Goal: Task Accomplishment & Management: Manage account settings

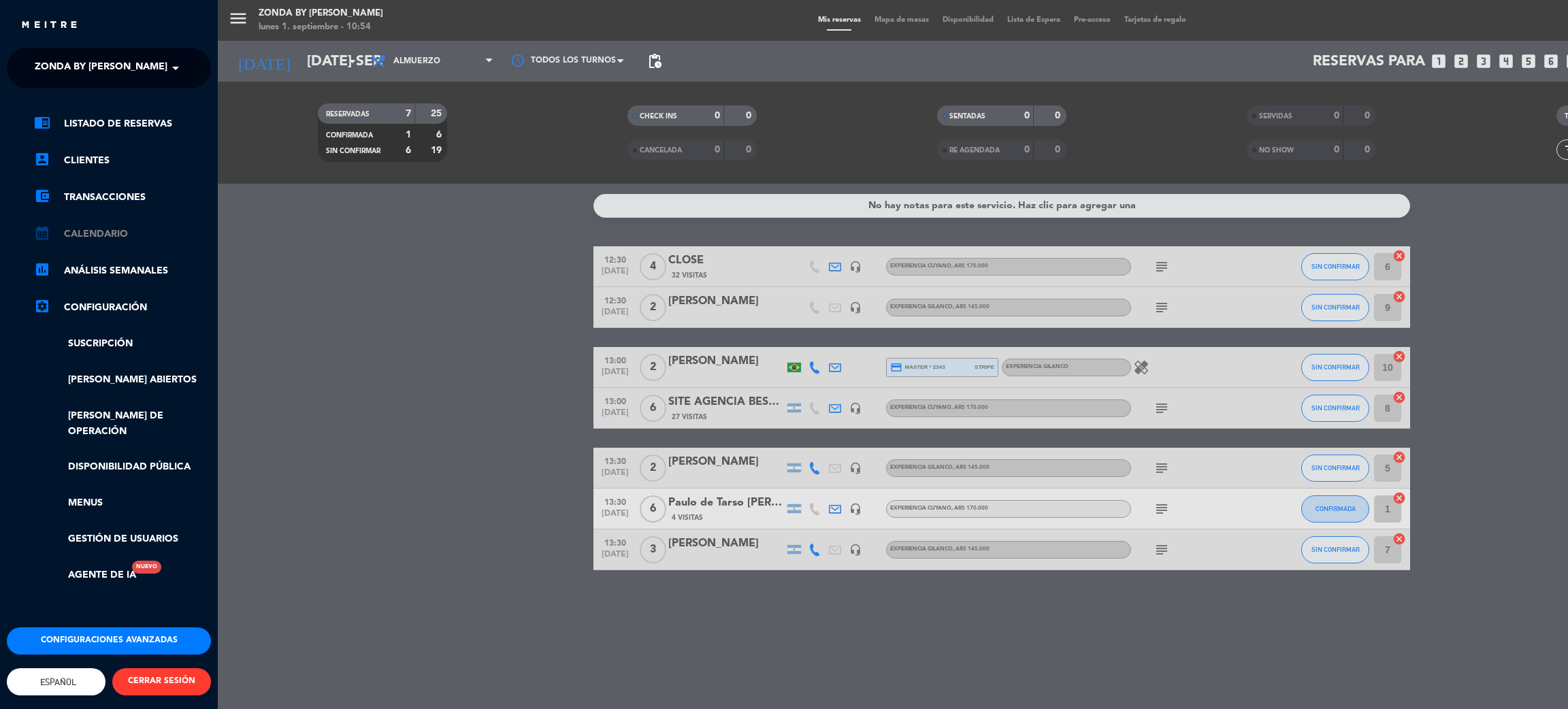
click at [108, 227] on link "calendar_month Calendario" at bounding box center [122, 234] width 177 height 16
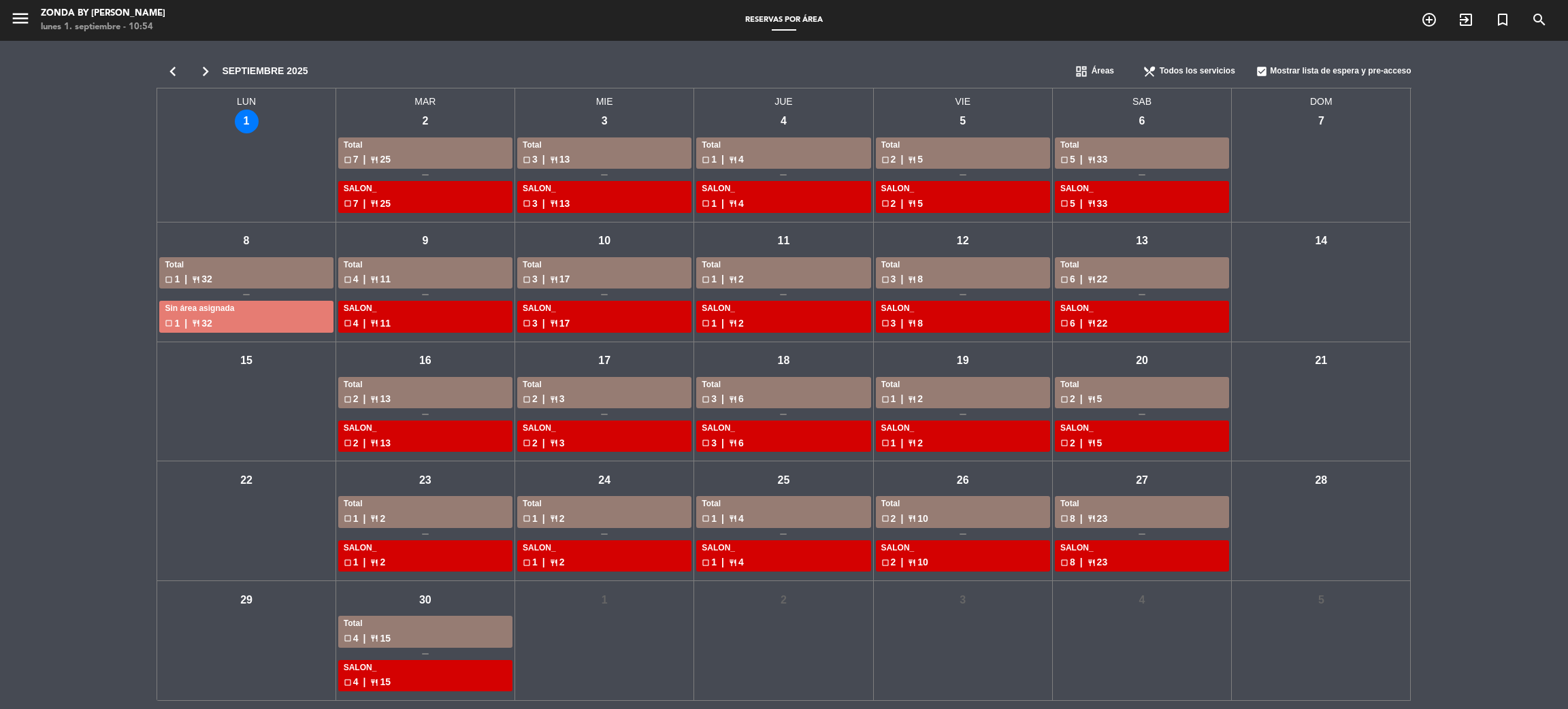
click at [177, 73] on icon "chevron_left" at bounding box center [172, 70] width 33 height 19
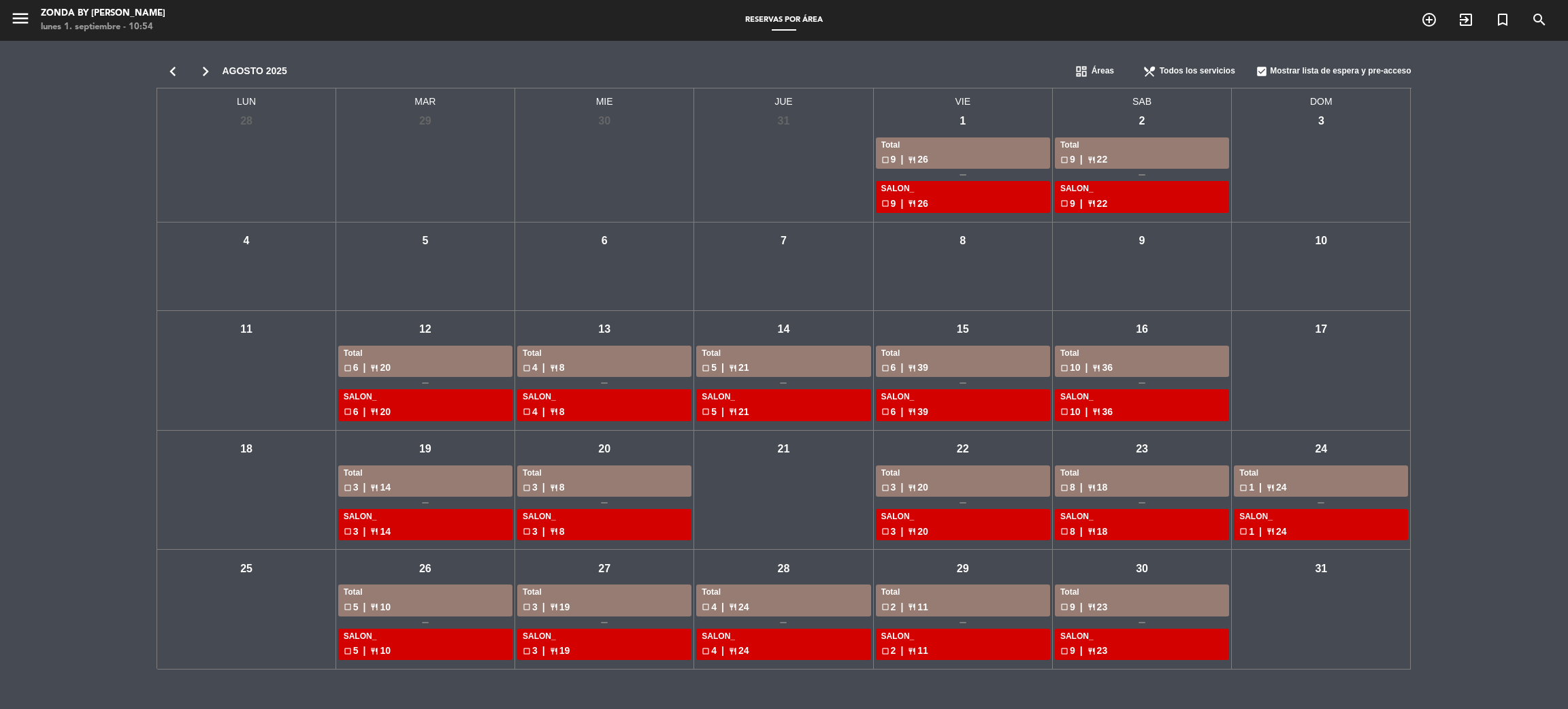
click at [1170, 68] on span "Todos los servicios" at bounding box center [1198, 70] width 76 height 13
click at [1157, 129] on span "Cena" at bounding box center [1156, 136] width 20 height 13
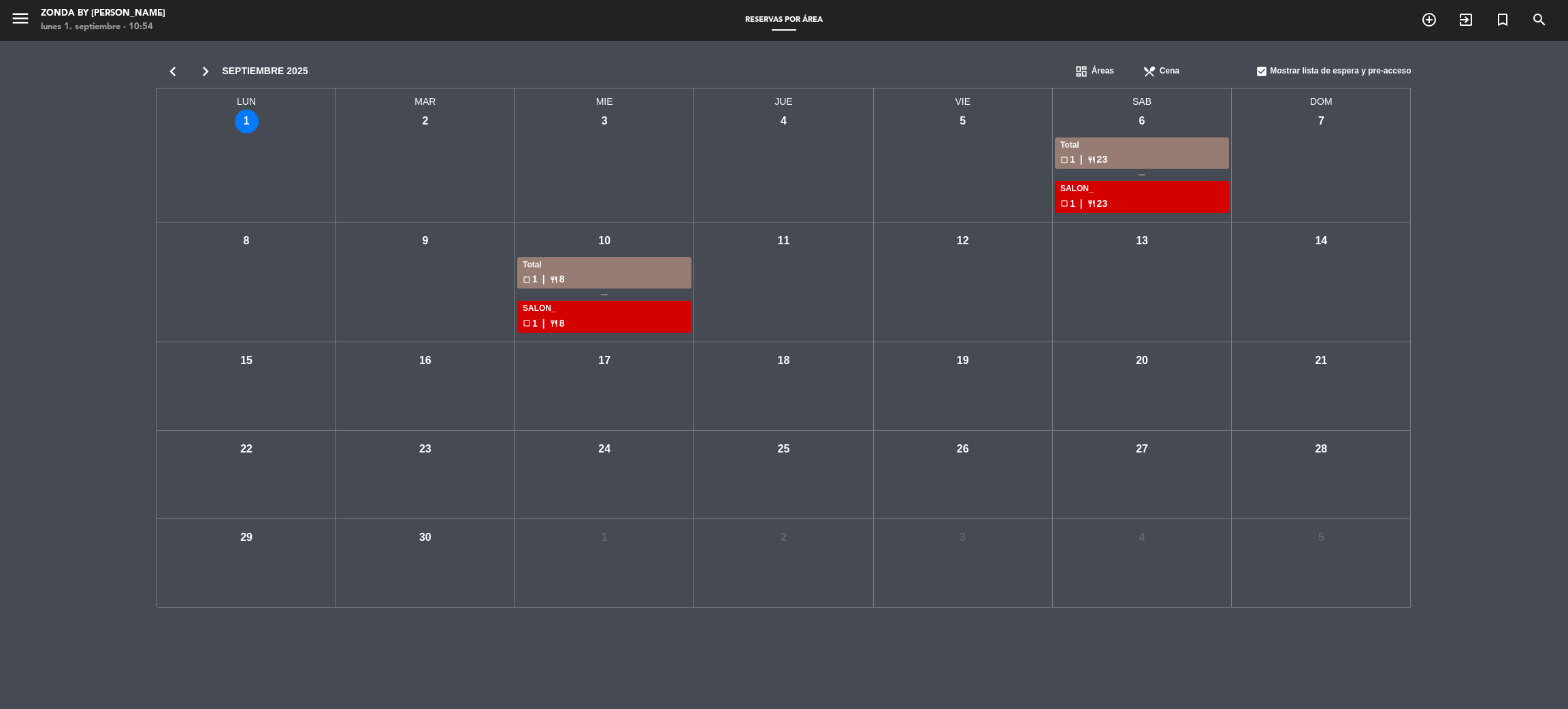
click at [1086, 162] on div "check_box_outline_blank 1 | restaurant 23" at bounding box center [1141, 160] width 163 height 16
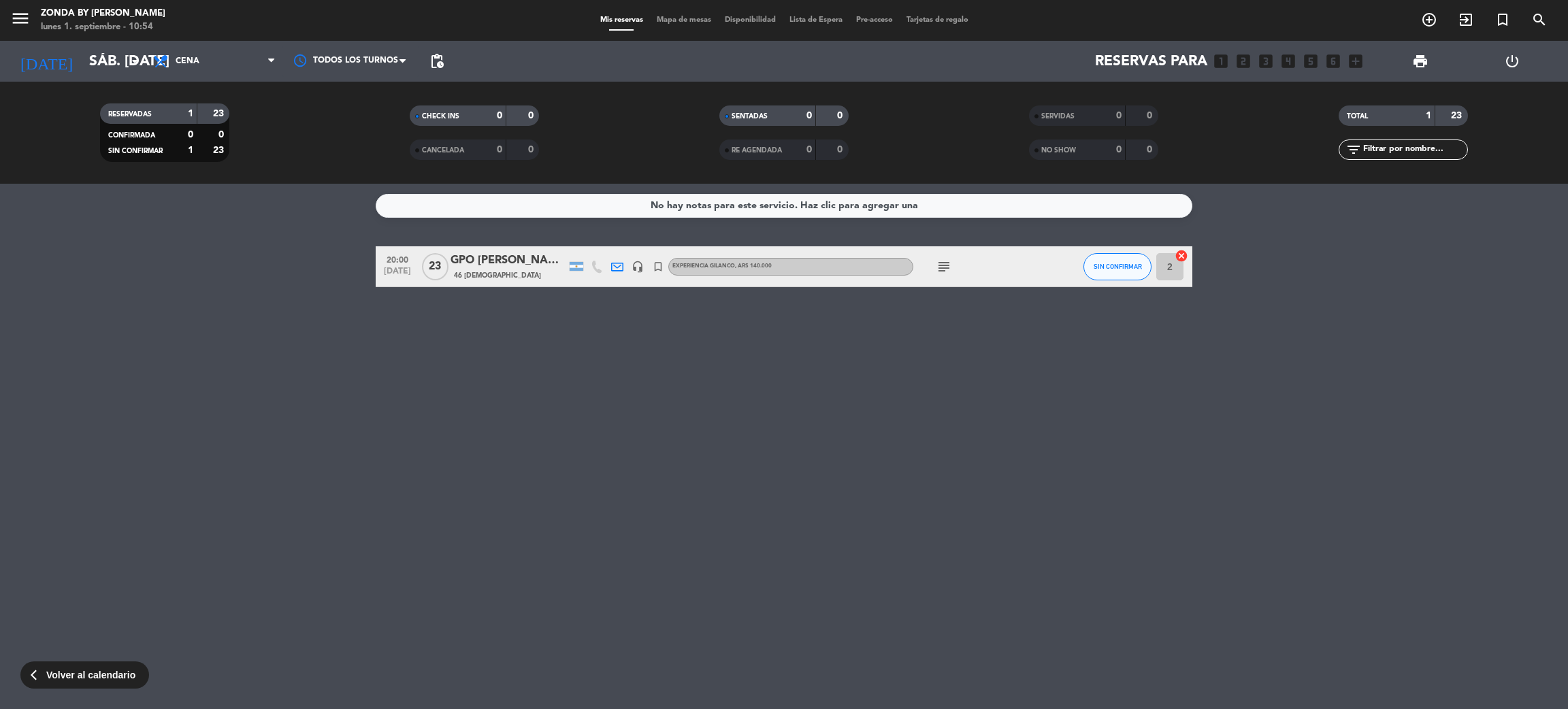
click at [32, 22] on span "menu" at bounding box center [25, 21] width 30 height 32
click at [4, 22] on div "menu Zonda by [PERSON_NAME] lunes 1. septiembre - 10:54" at bounding box center [195, 21] width 392 height 32
click at [29, 18] on icon "menu" at bounding box center [20, 18] width 21 height 21
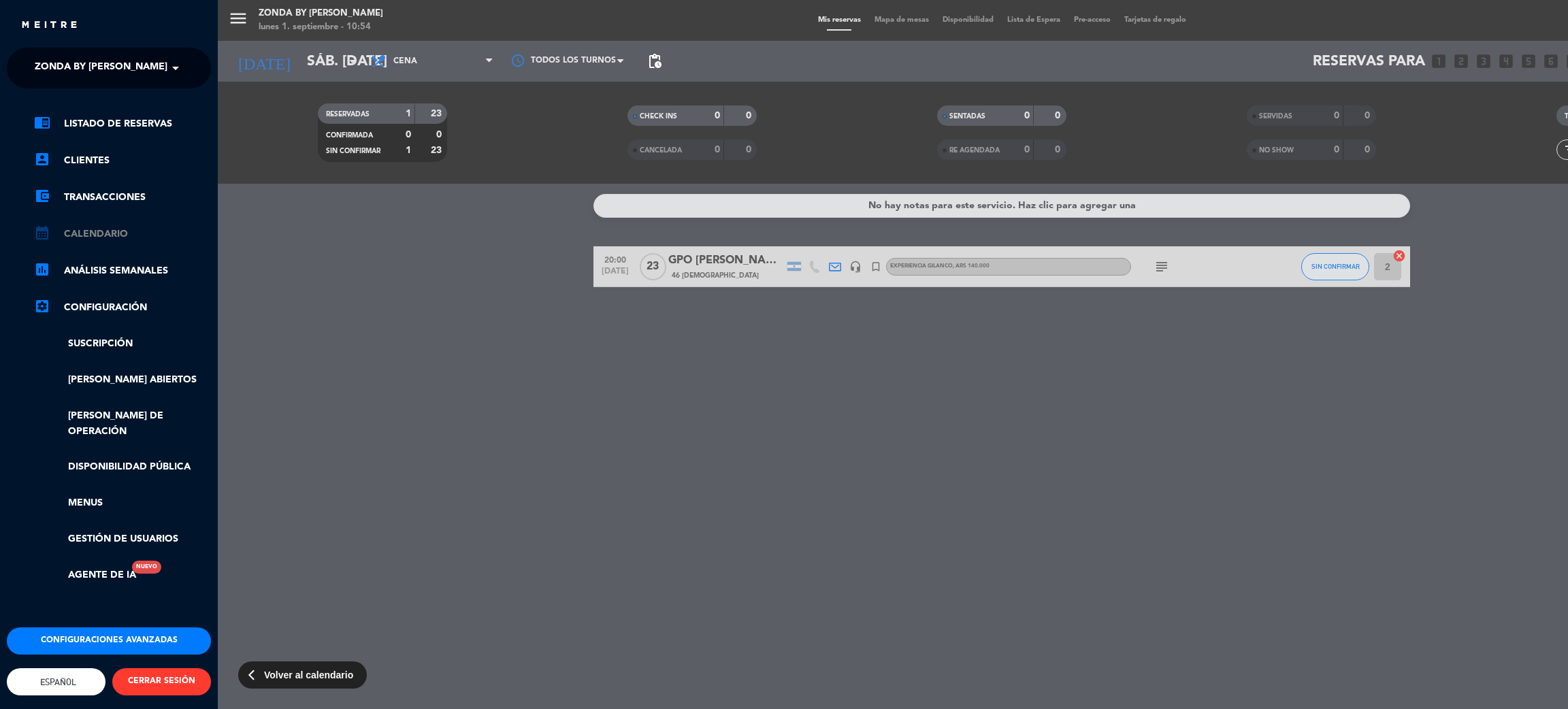
click at [101, 235] on link "calendar_month Calendario" at bounding box center [122, 234] width 177 height 16
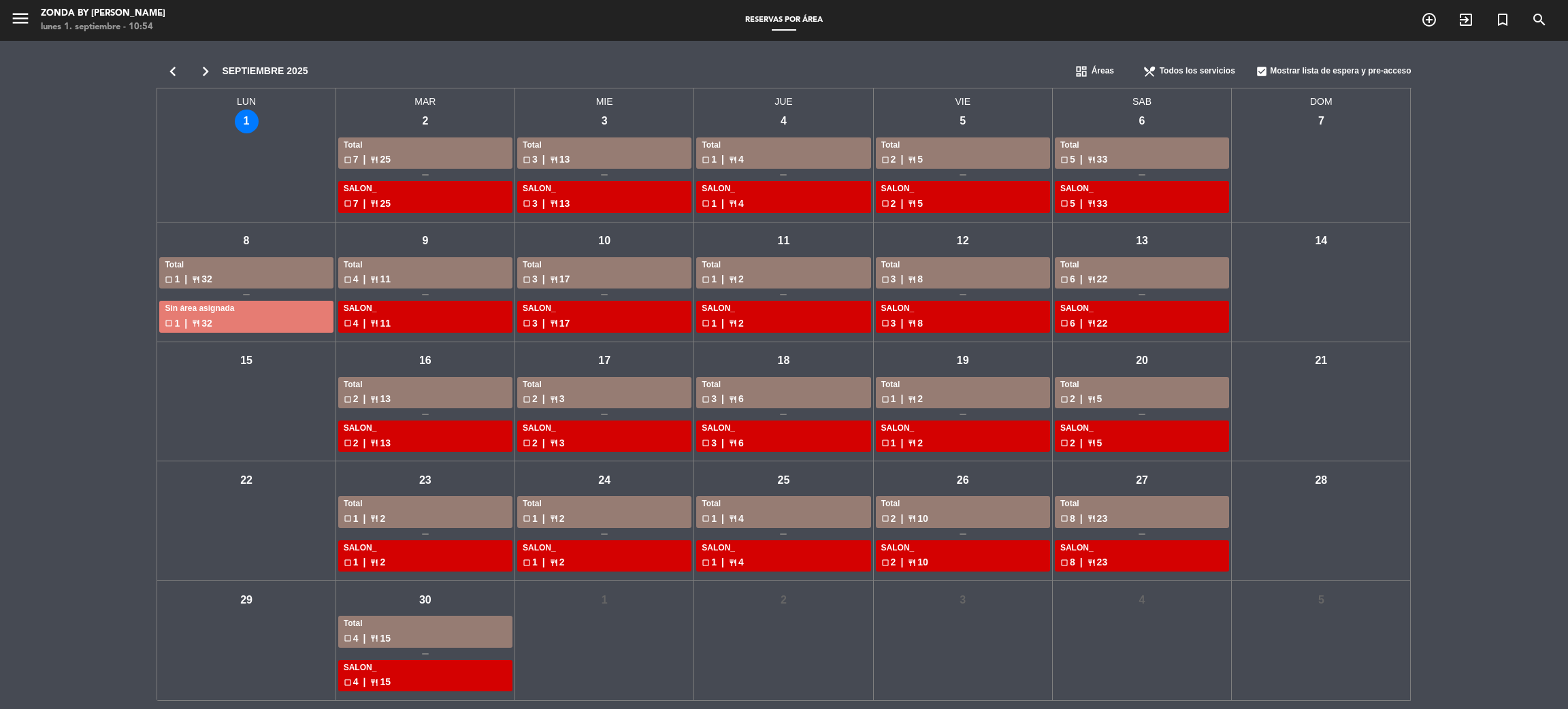
click at [1177, 73] on span "Todos los servicios" at bounding box center [1198, 70] width 76 height 13
click at [1165, 135] on span "Cena" at bounding box center [1156, 136] width 20 height 13
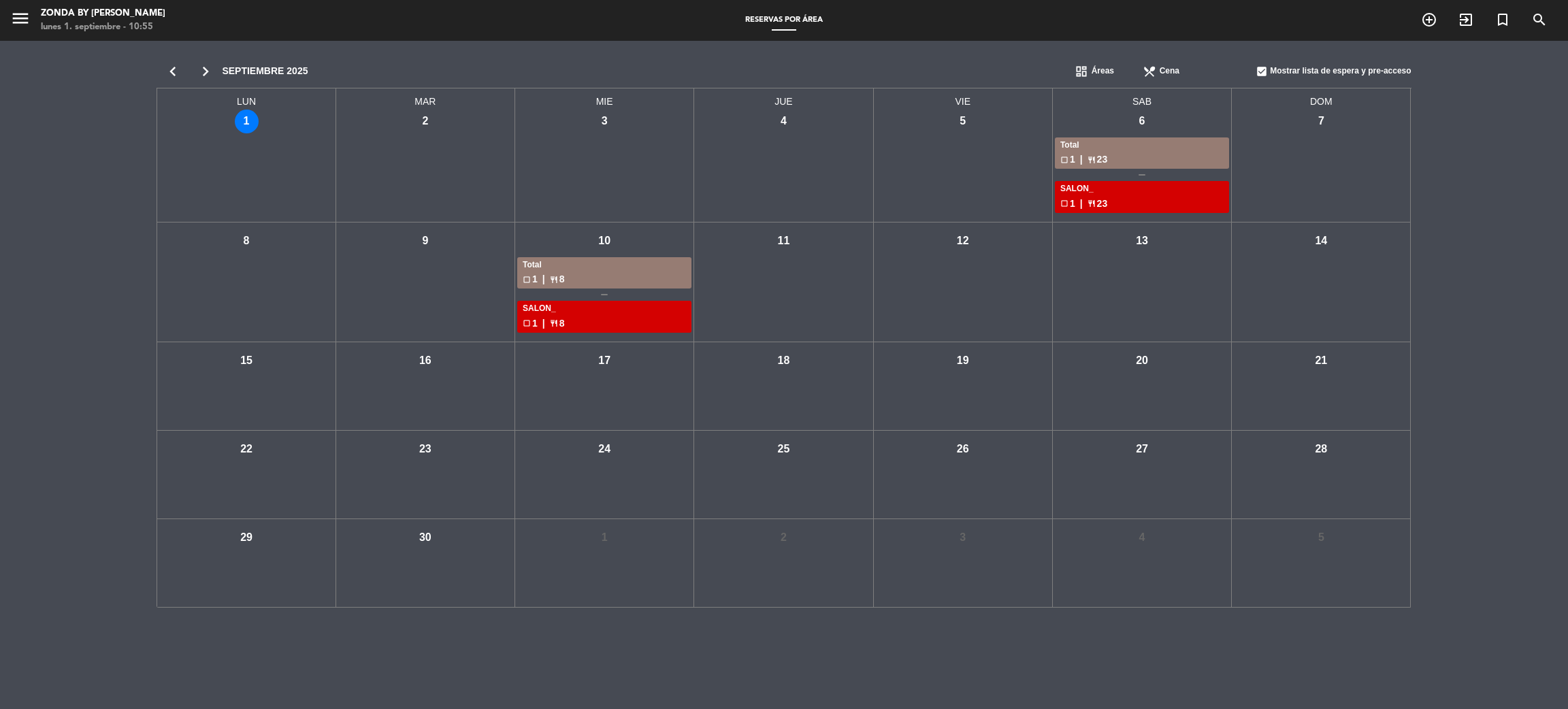
click at [178, 70] on icon "chevron_left" at bounding box center [172, 70] width 33 height 19
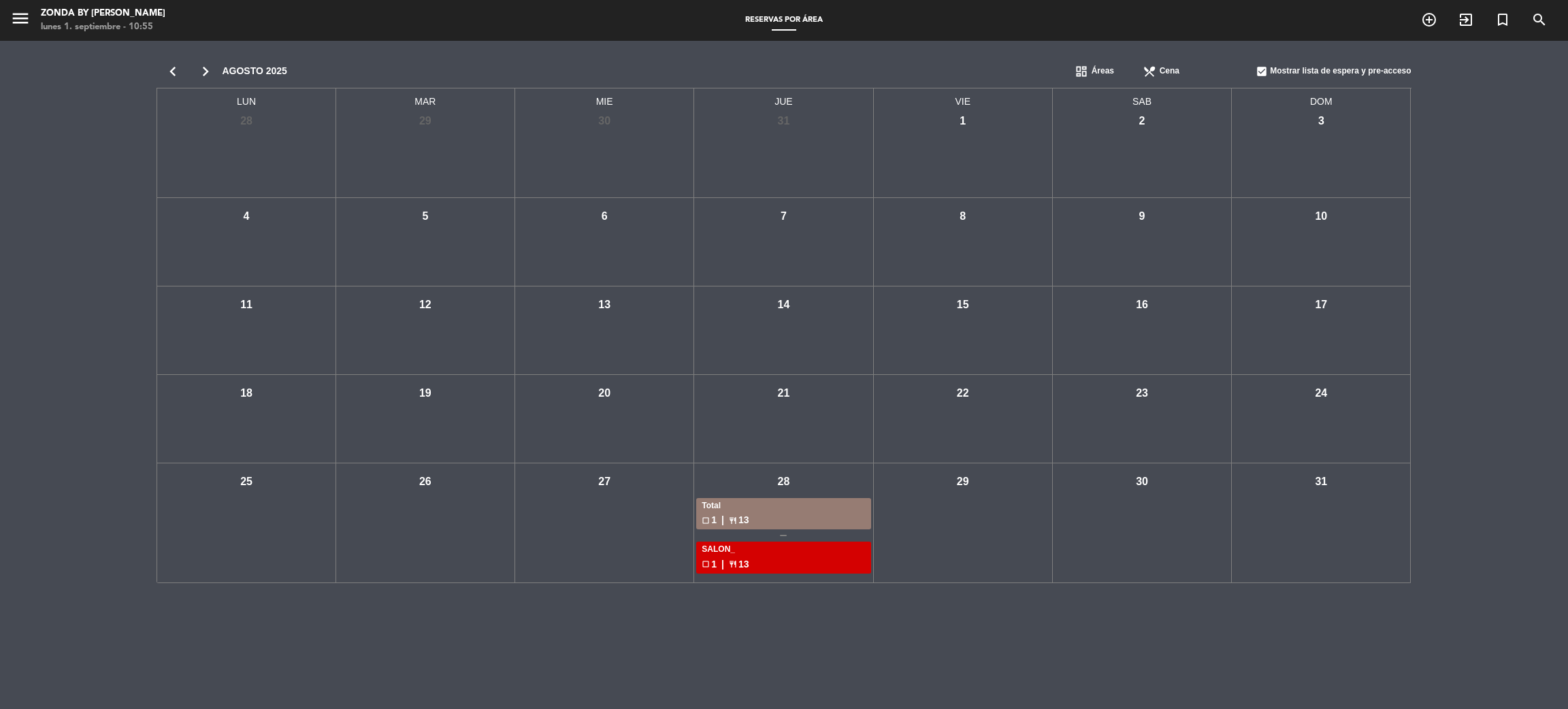
click at [197, 68] on icon "chevron_right" at bounding box center [205, 70] width 33 height 19
